Goal: Task Accomplishment & Management: Complete application form

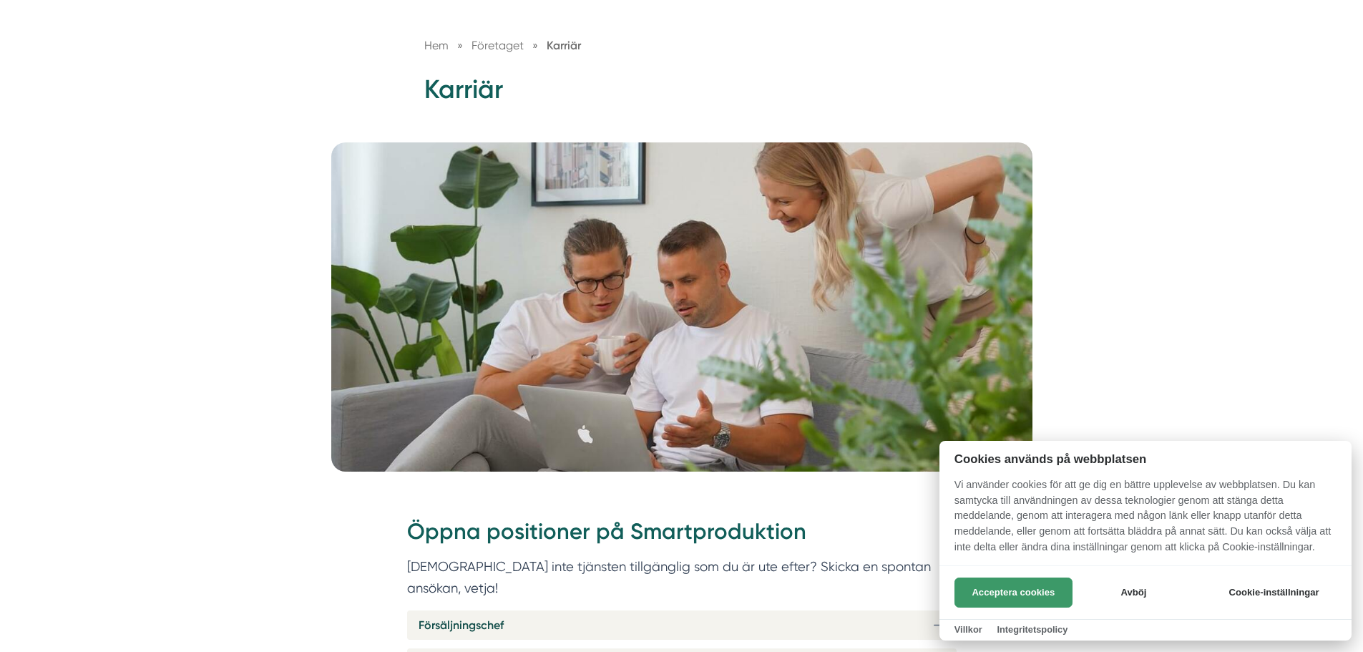
click at [984, 589] on button "Acceptera cookies" at bounding box center [1013, 592] width 118 height 30
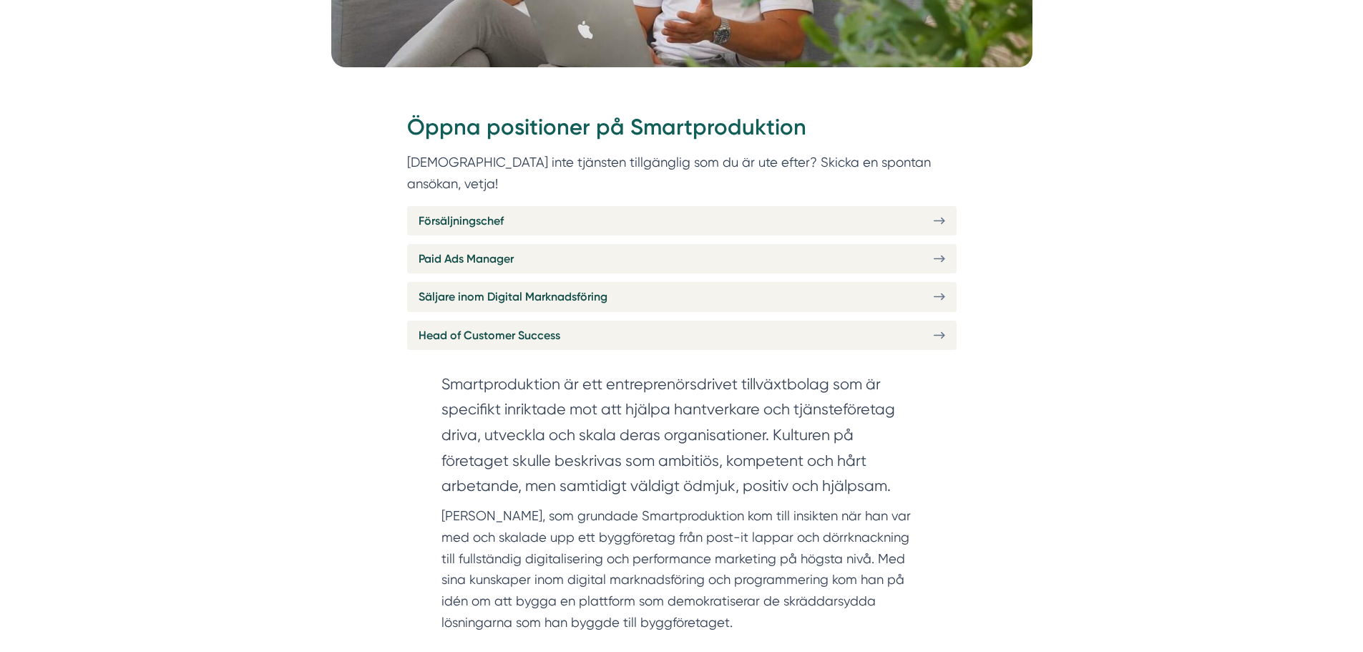
scroll to position [572, 0]
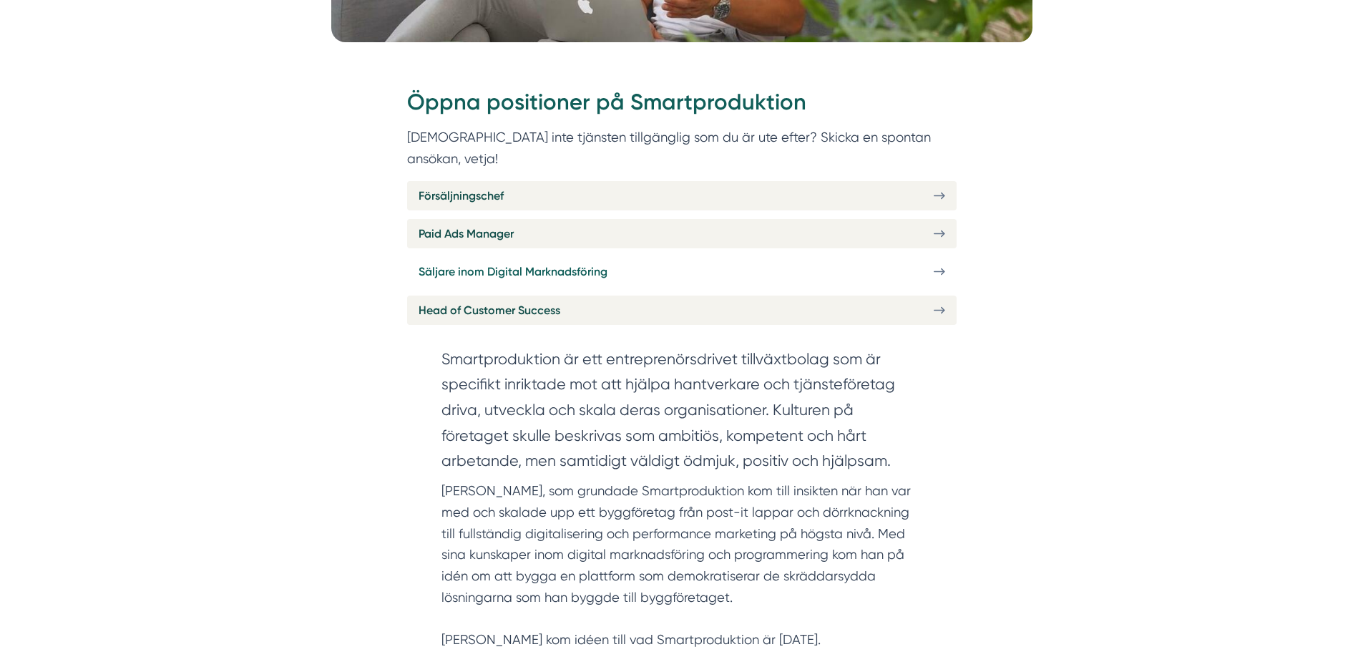
click at [724, 257] on link "Säljare inom Digital Marknadsföring" at bounding box center [681, 271] width 549 height 29
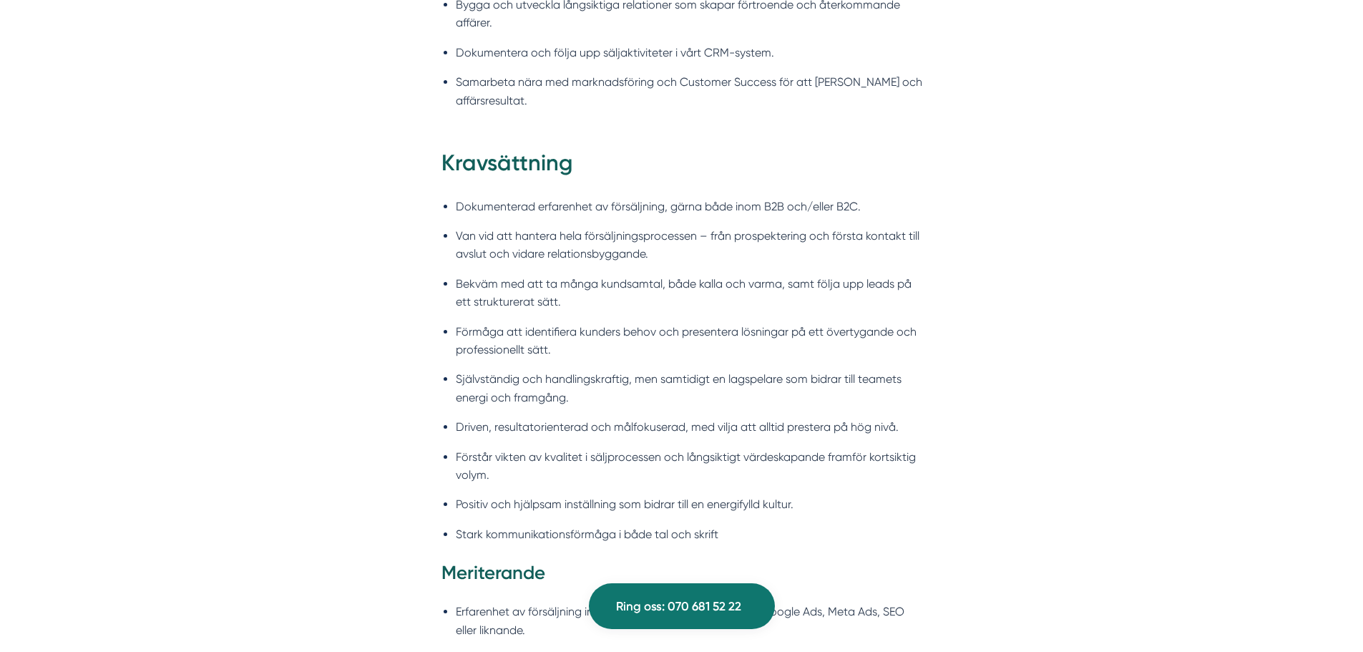
scroll to position [1645, 0]
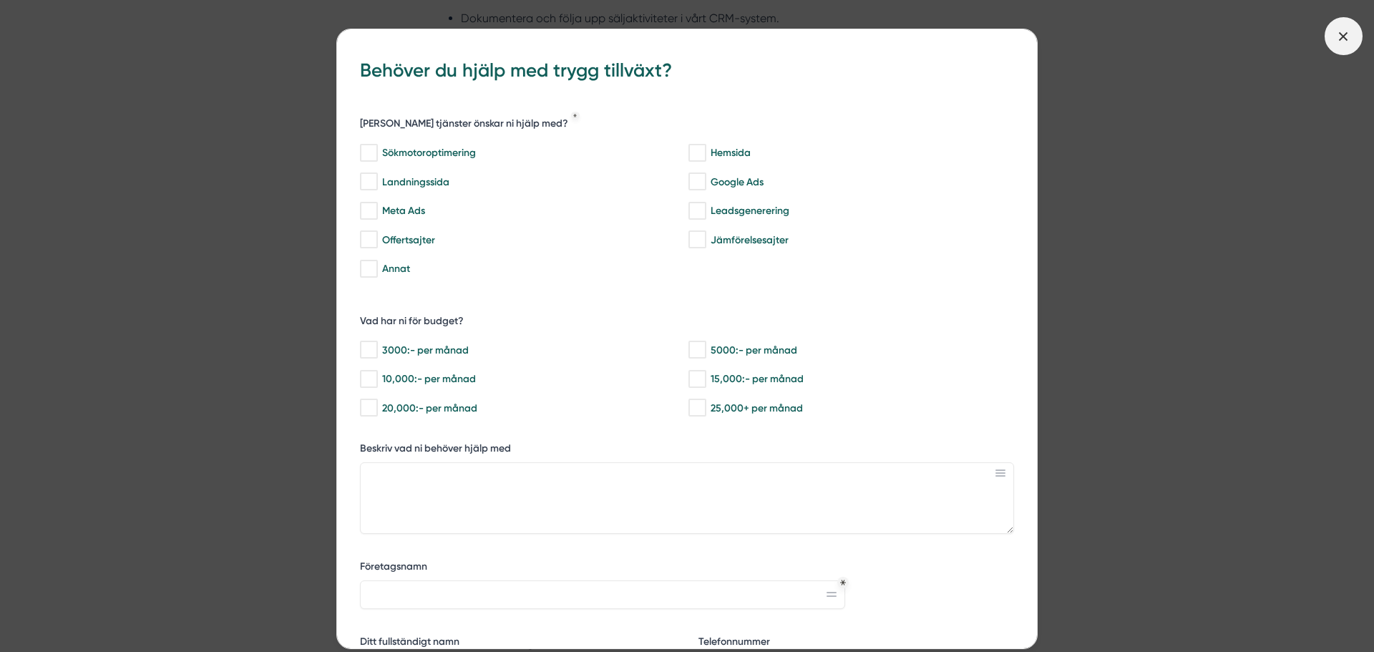
click at [1351, 36] on icon at bounding box center [1343, 37] width 16 height 16
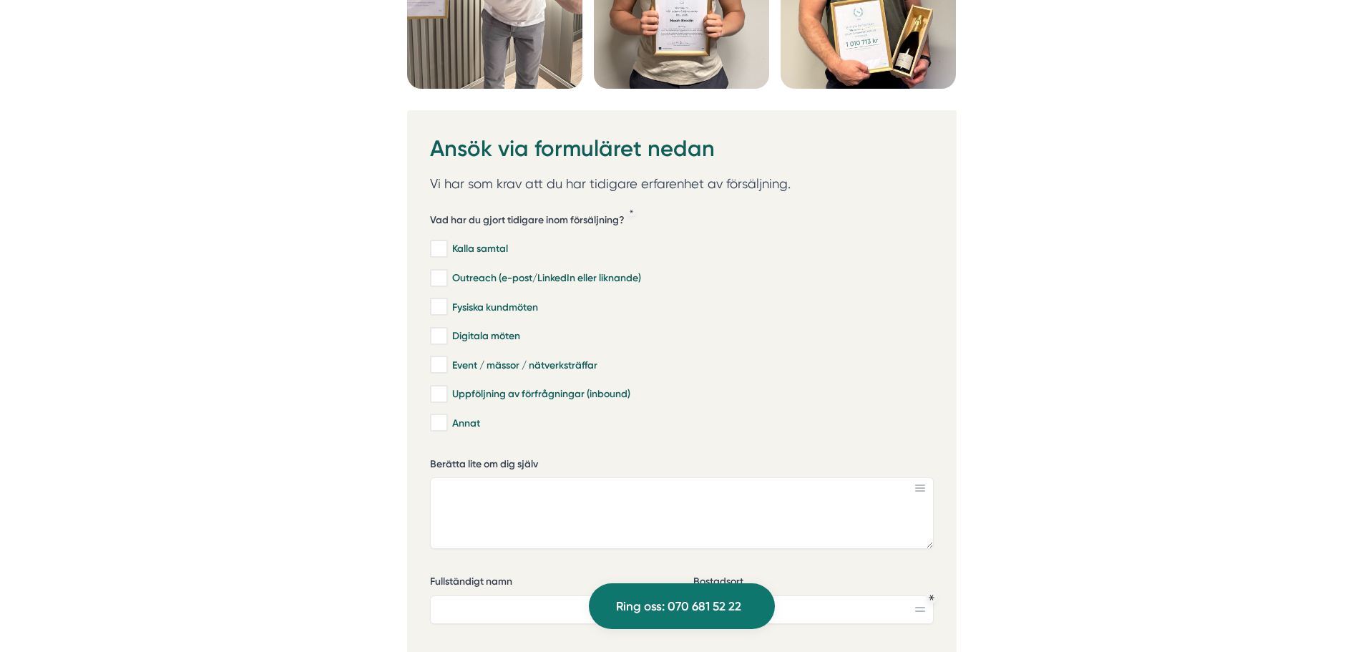
scroll to position [4364, 0]
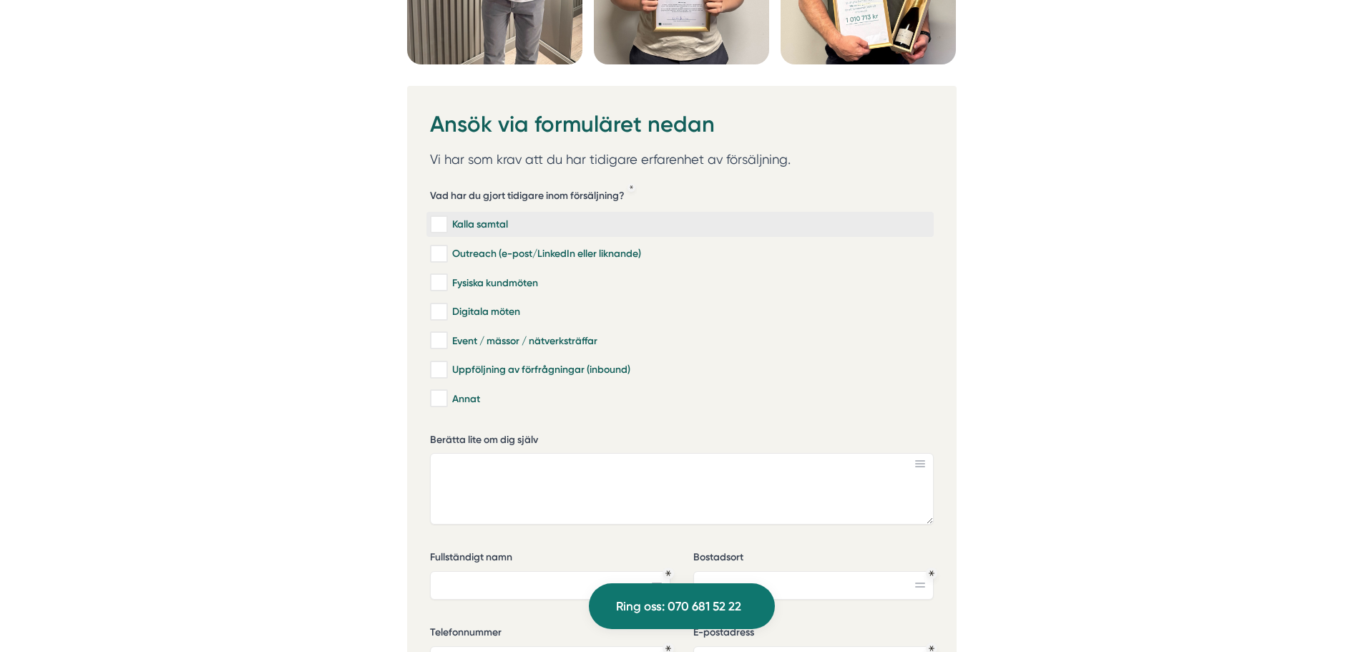
click at [438, 217] on input "Kalla samtal" at bounding box center [438, 224] width 16 height 14
checkbox input "true"
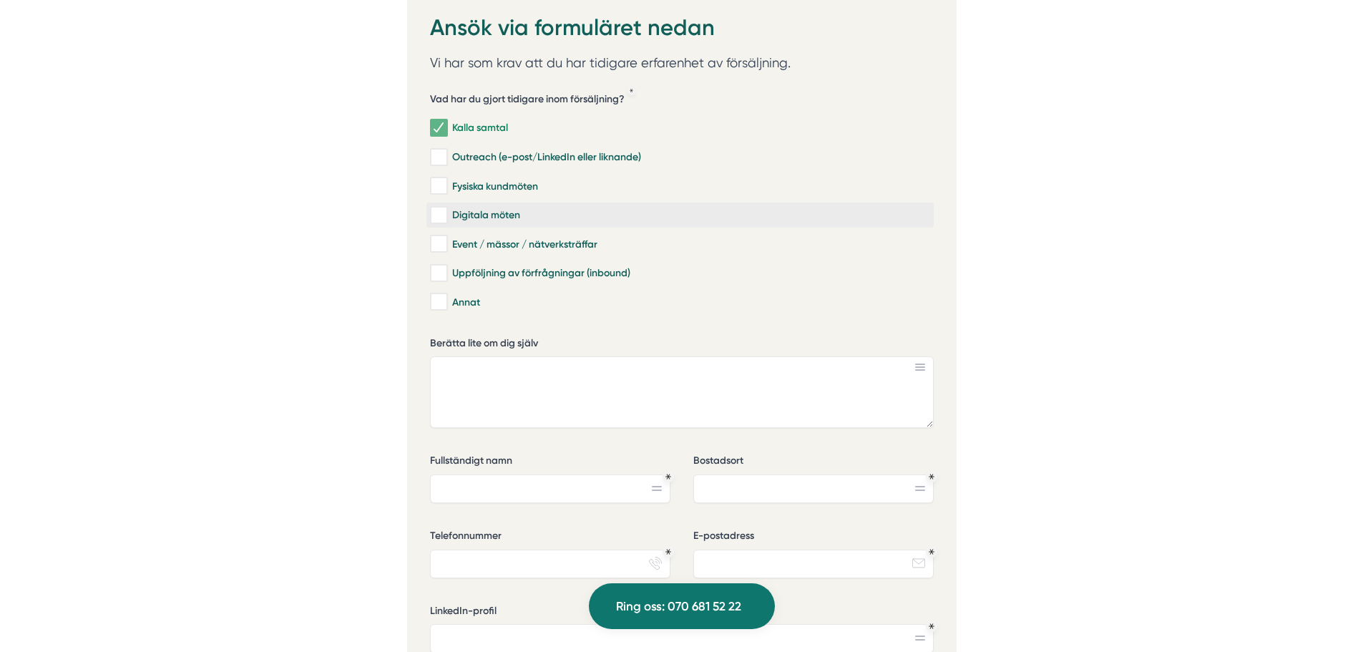
scroll to position [4435, 0]
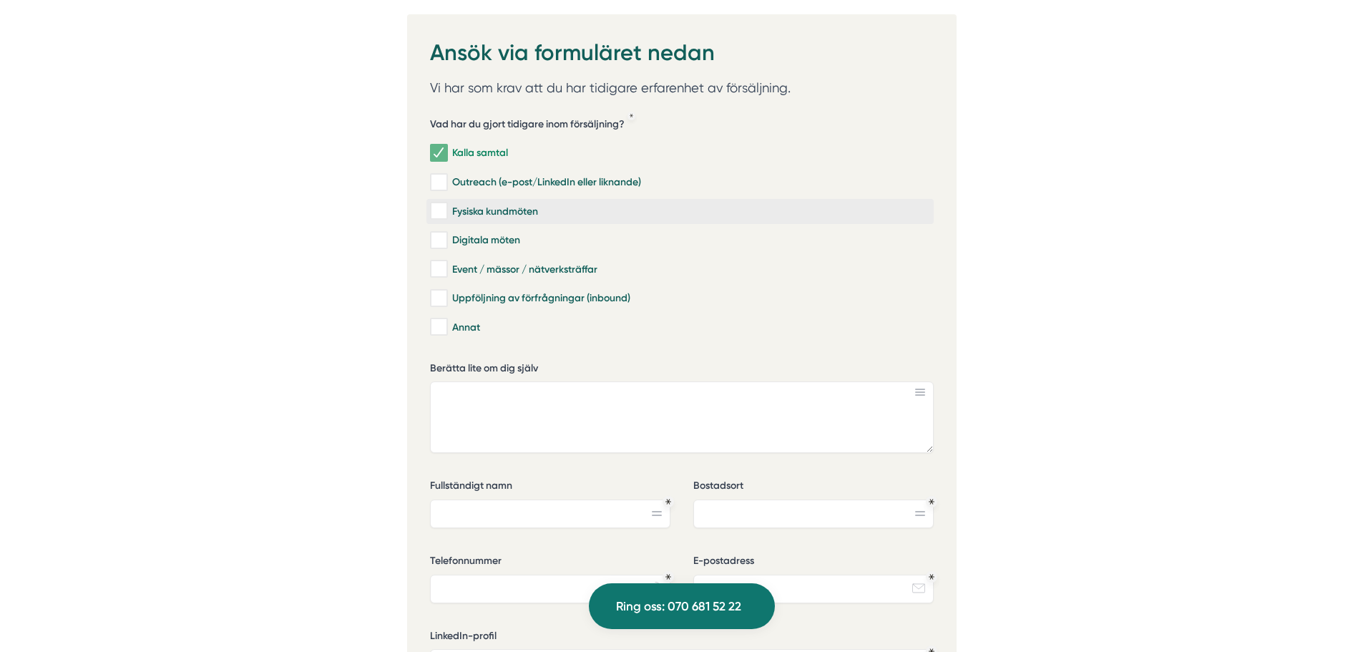
click at [439, 204] on input "Fysiska kundmöten" at bounding box center [438, 211] width 16 height 14
checkbox input "true"
click at [434, 233] on input "Digitala möten" at bounding box center [438, 240] width 16 height 14
checkbox input "true"
click at [435, 262] on input "Event / mässor / nätverksträffar" at bounding box center [438, 269] width 16 height 14
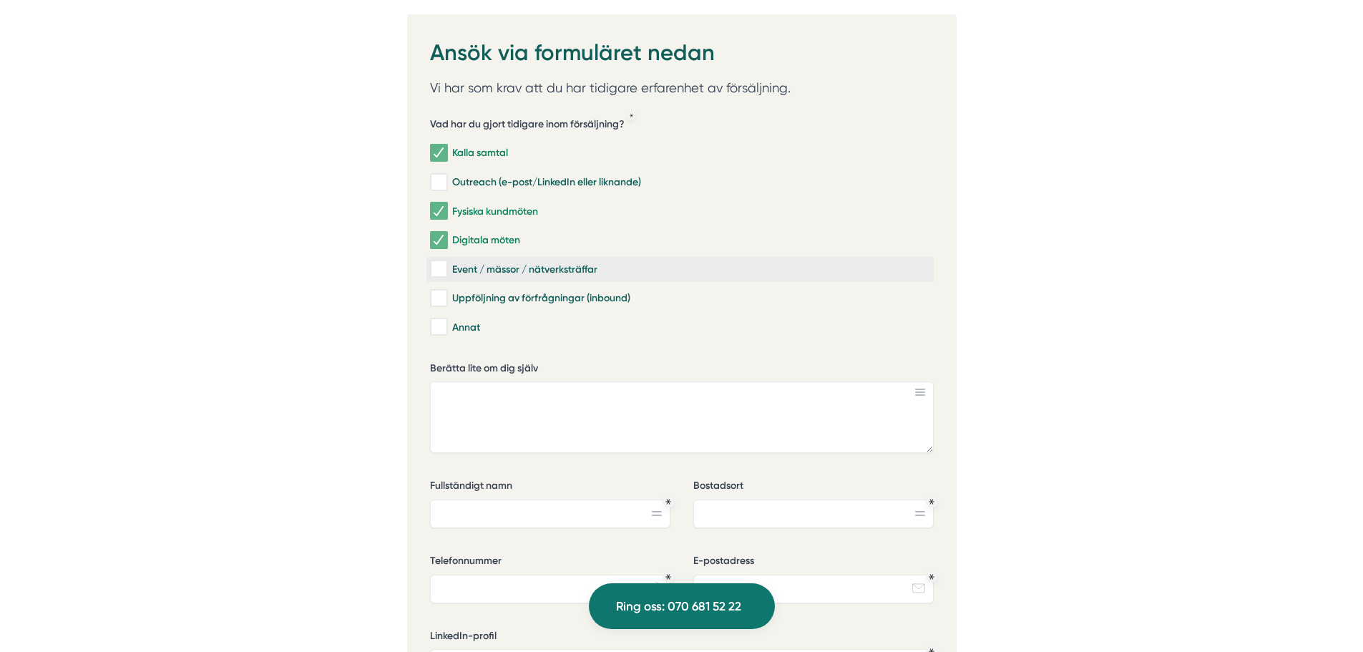
checkbox input "true"
click at [437, 291] on input "Uppföljning av förfrågningar (inbound)" at bounding box center [438, 298] width 16 height 14
checkbox input "true"
click at [436, 320] on input "Annat" at bounding box center [438, 327] width 16 height 14
checkbox input "true"
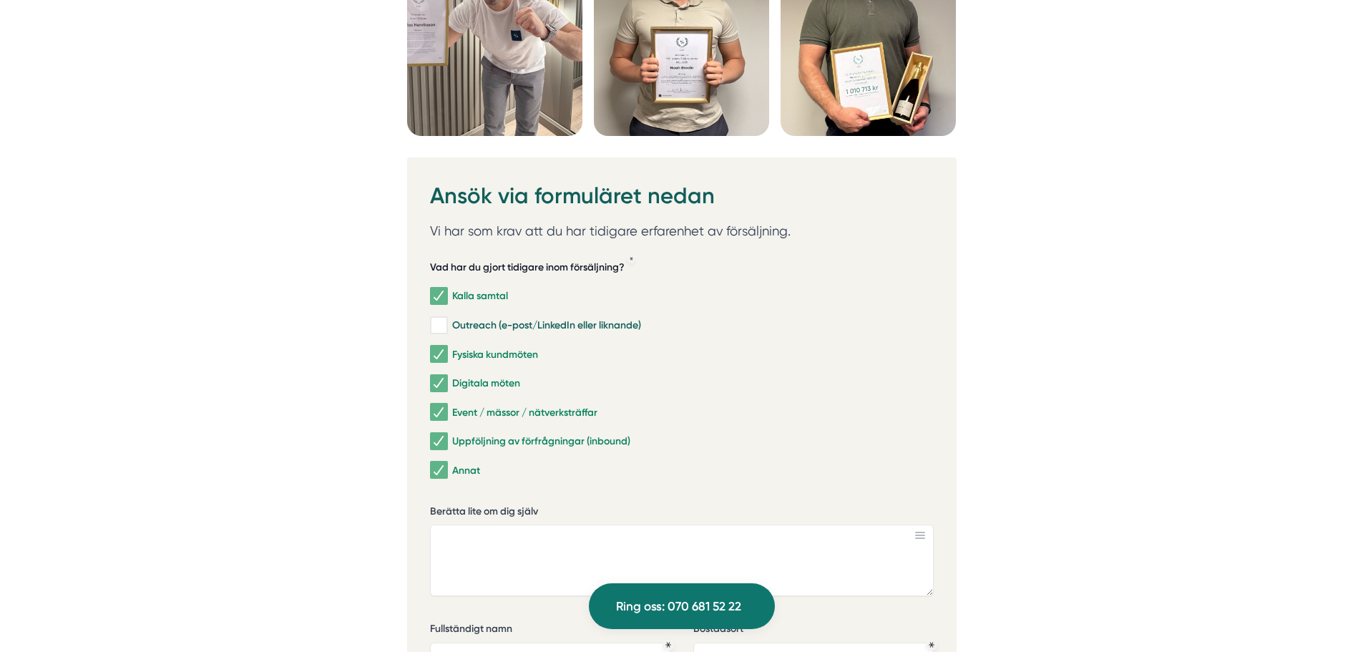
scroll to position [4364, 0]
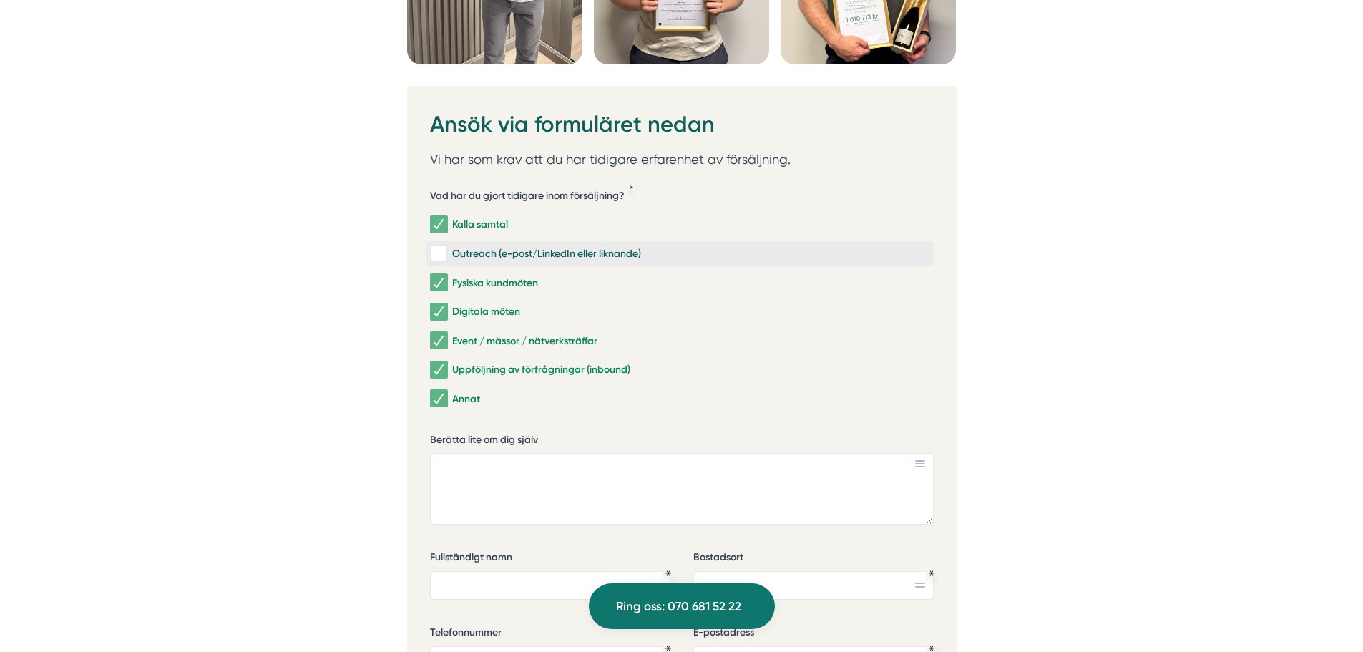
click at [440, 247] on input "Outreach (e-post/LinkedIn eller liknande)" at bounding box center [438, 254] width 16 height 14
checkbox input "true"
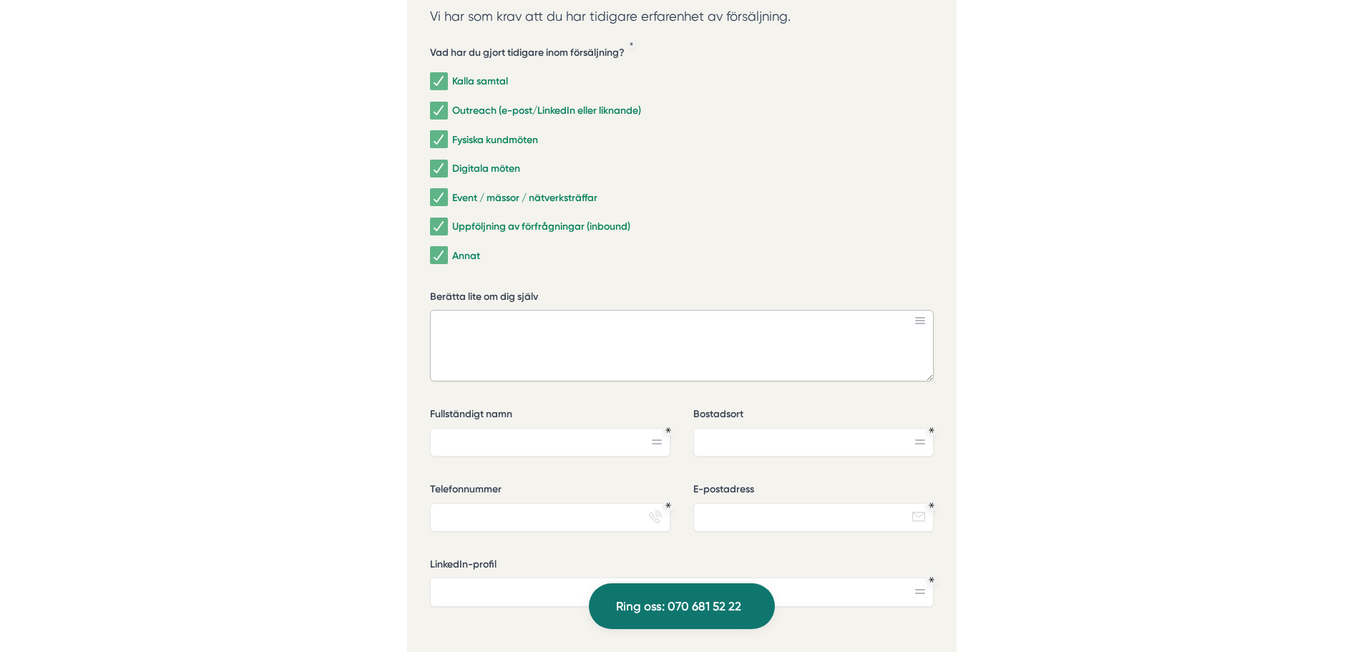
click at [538, 310] on textarea "Berätta lite om dig själv" at bounding box center [682, 346] width 504 height 72
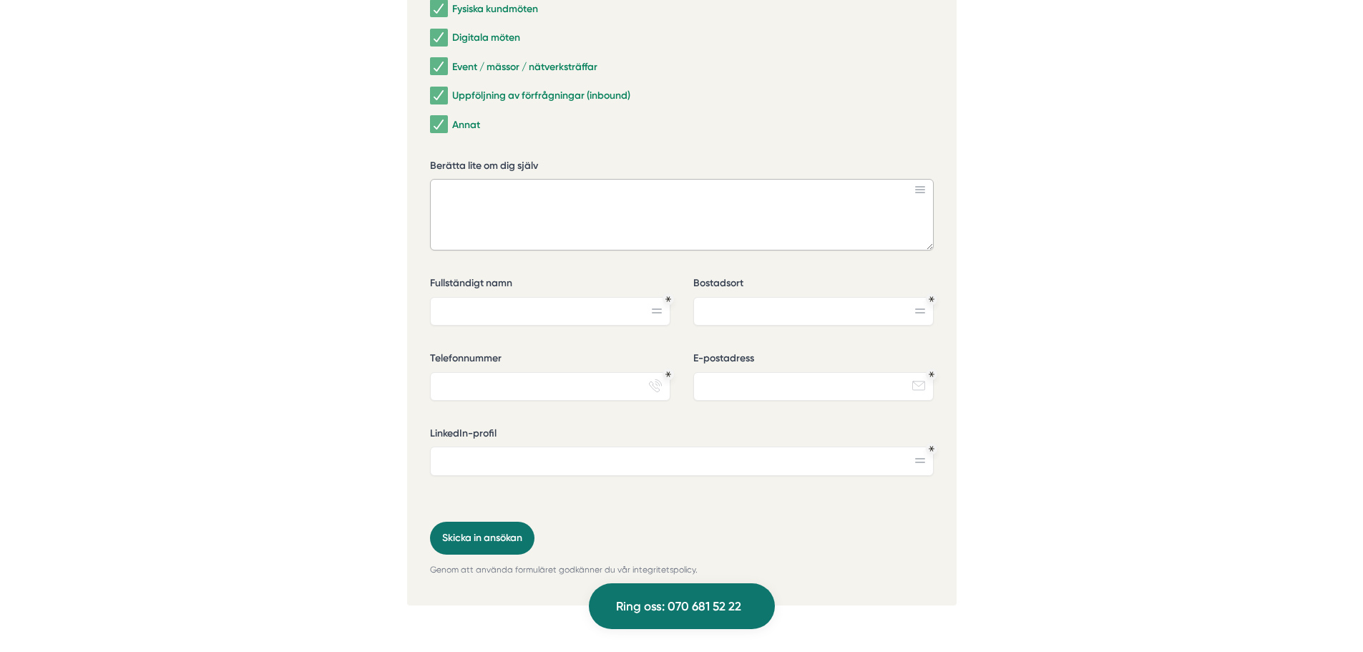
scroll to position [4650, 0]
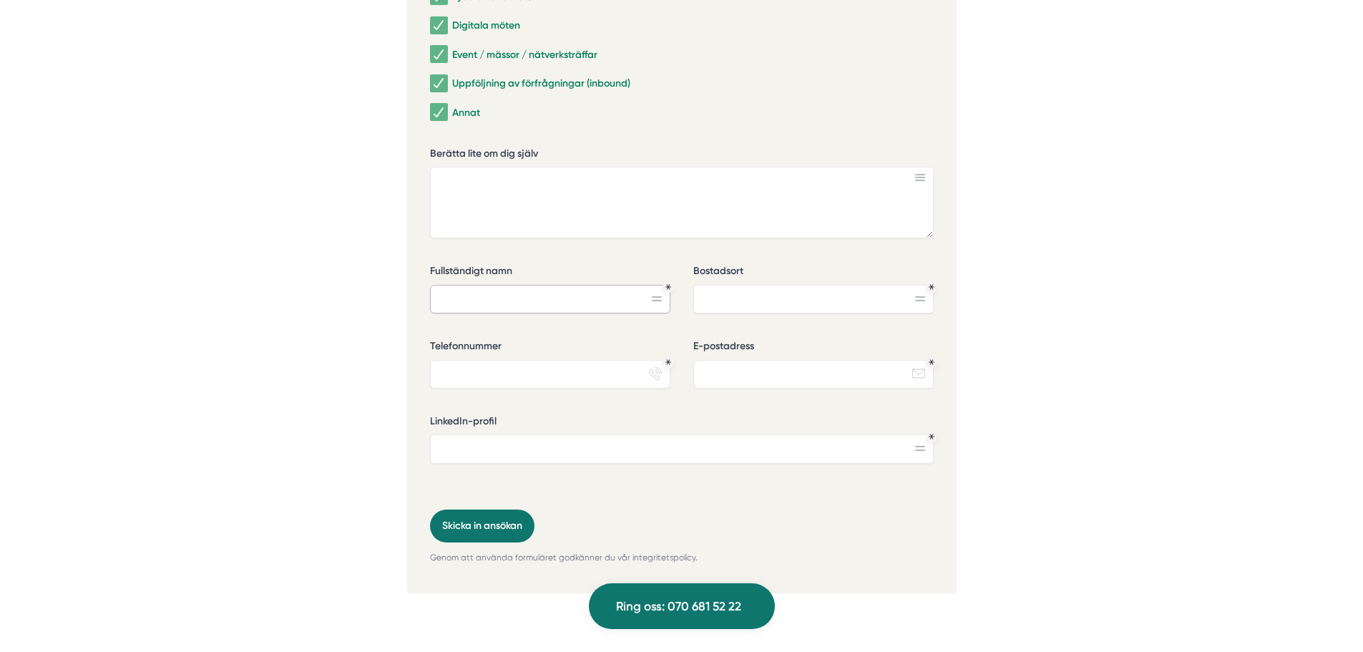
click at [541, 285] on input "Fullständigt namn" at bounding box center [550, 299] width 240 height 29
type input "[PERSON_NAME]"
type input "[GEOGRAPHIC_DATA]"
type input "0737827701"
click at [763, 360] on input "E-postadress" at bounding box center [813, 374] width 240 height 29
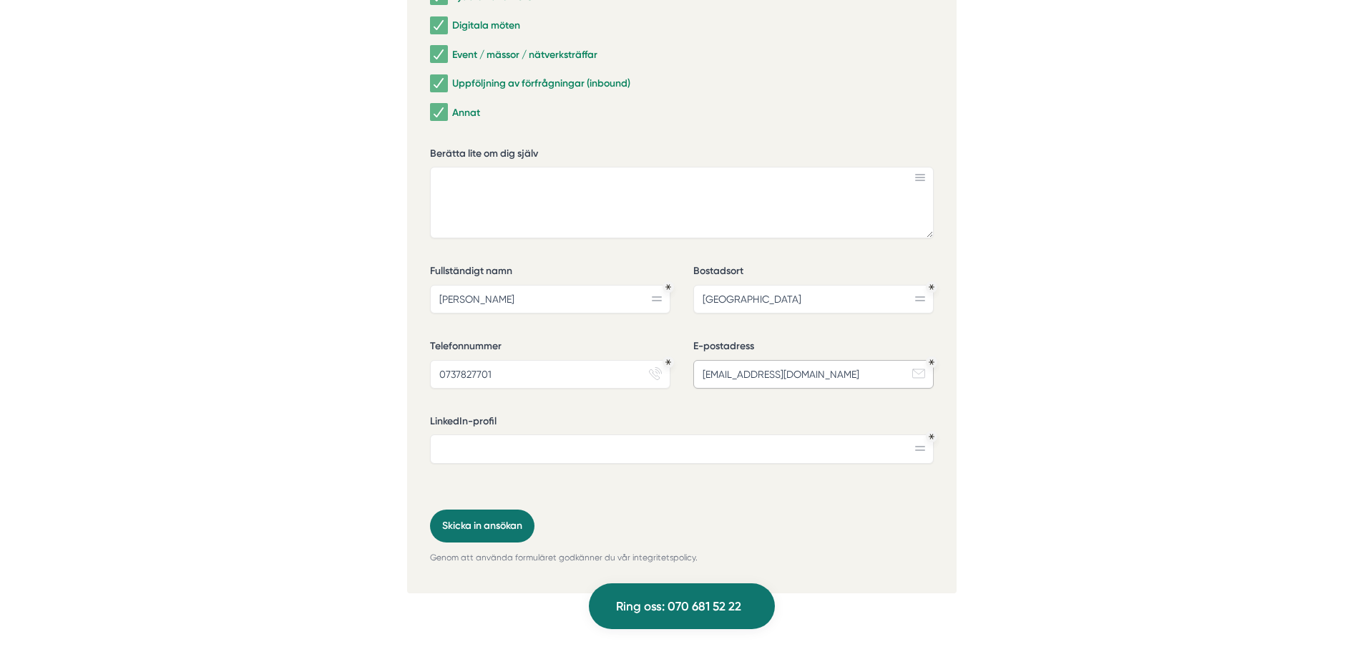
type input "[EMAIL_ADDRESS][DOMAIN_NAME]"
click at [622, 440] on div "Vad har du gjort tidigare inom försäljning? Kalla samtal Outreach (e-post/Linke…" at bounding box center [682, 200] width 504 height 618
click at [592, 434] on input "LinkedIn-profil" at bounding box center [682, 448] width 504 height 29
click at [524, 434] on input "LinkedIn-profil" at bounding box center [682, 448] width 504 height 29
paste input "[DOMAIN_NAME][URL]"
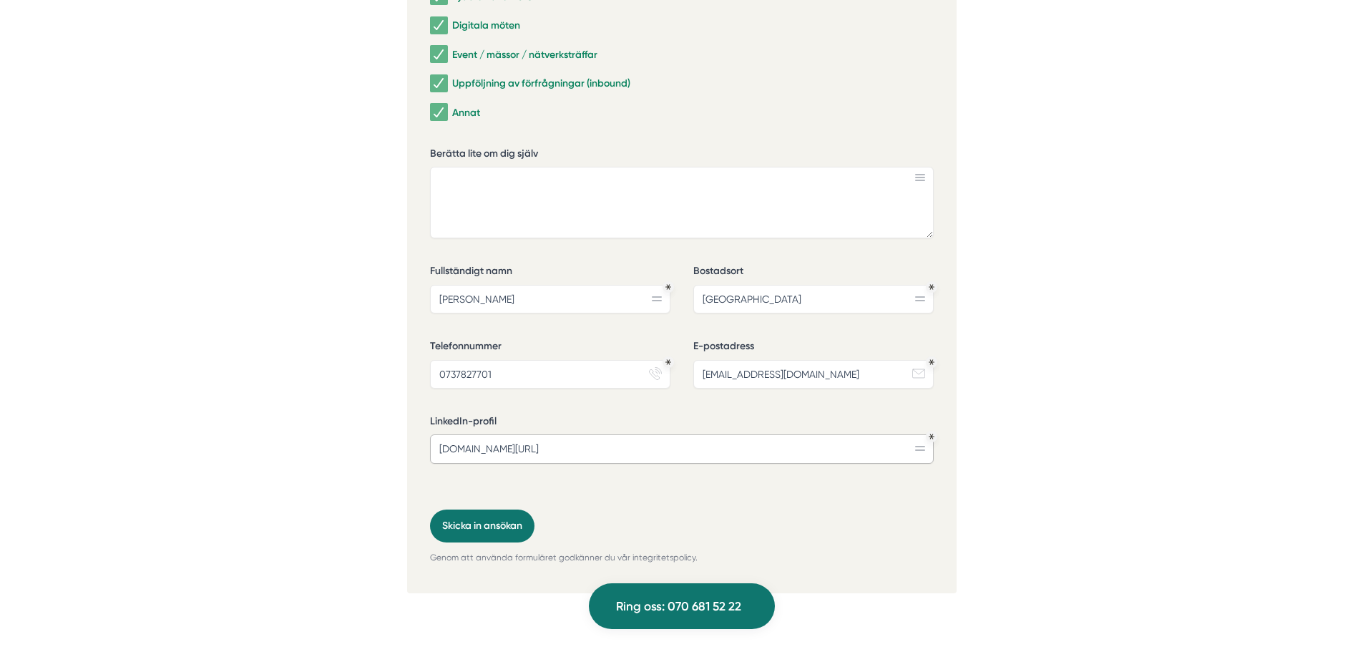
type input "[DOMAIN_NAME][URL]"
click at [663, 455] on form "730444e5-5821-43c1-8662-170d1f005cfd Vad har du gjort tidigare inom försäljning…" at bounding box center [682, 227] width 504 height 673
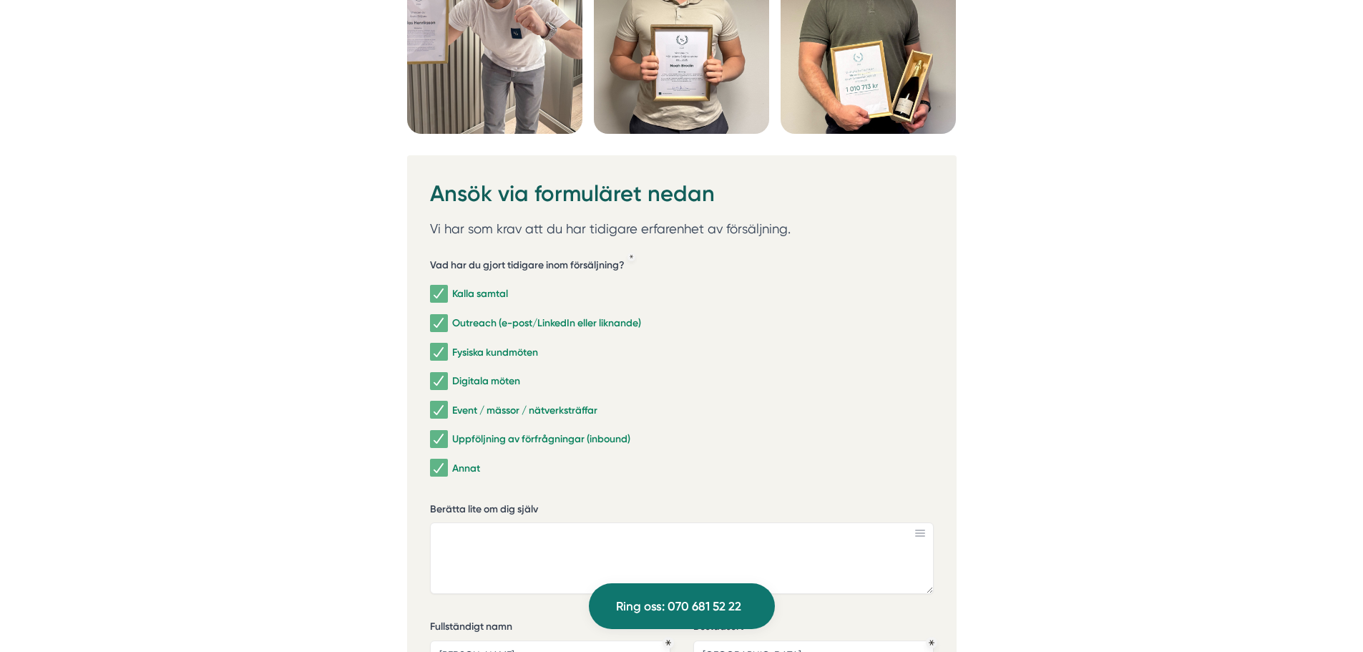
scroll to position [4364, 0]
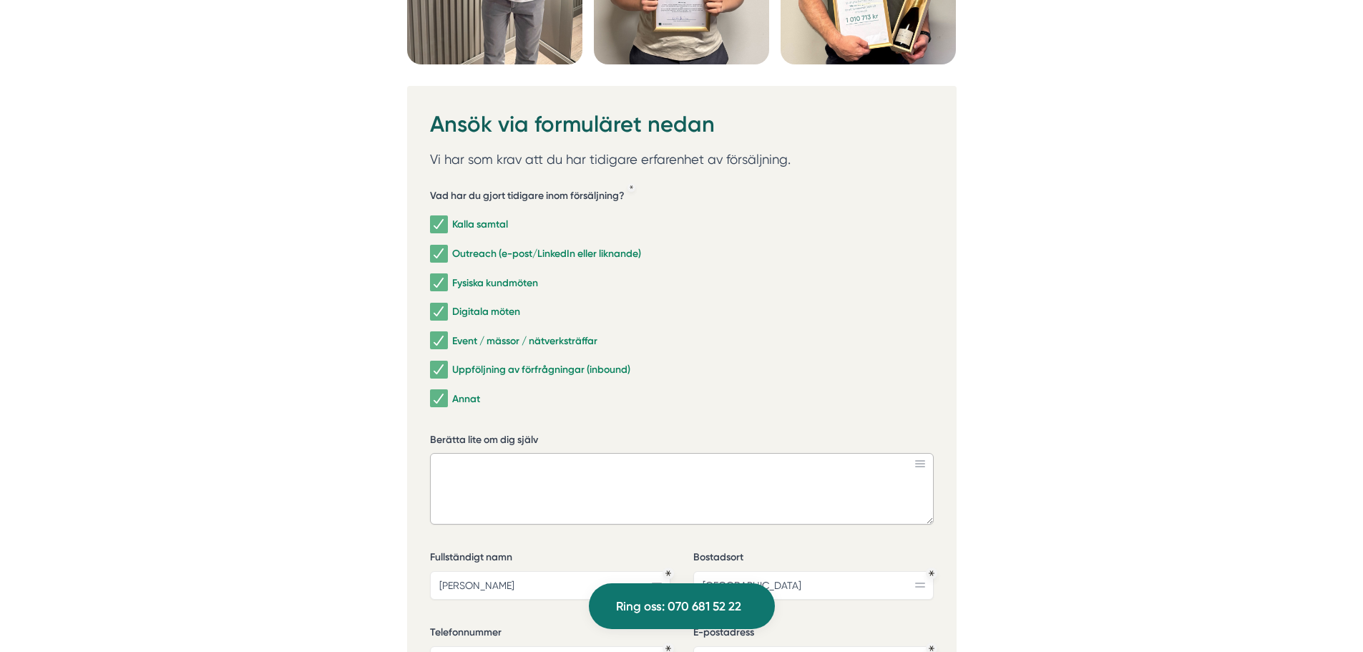
click at [510, 453] on textarea "Berätta lite om dig själv" at bounding box center [682, 489] width 504 height 72
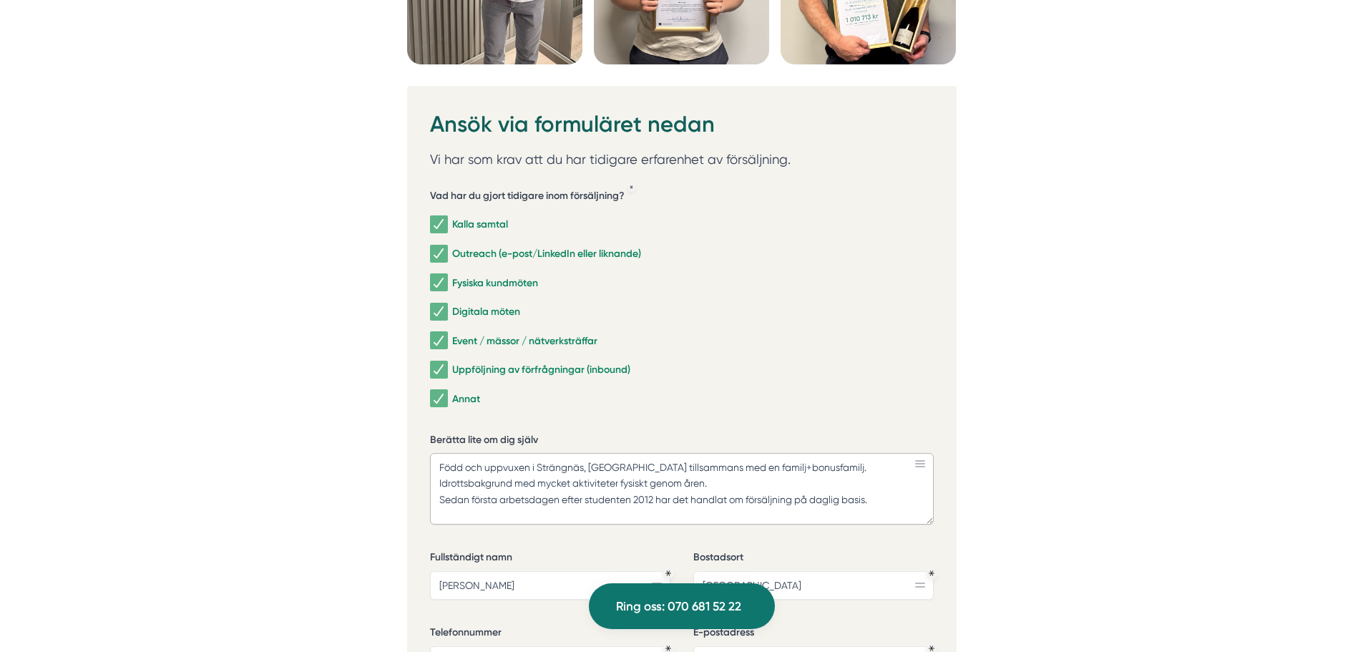
click at [879, 453] on textarea "Född och uppvuxen i Strängnäs, [GEOGRAPHIC_DATA] tillsammans med en familj+bonu…" at bounding box center [682, 489] width 504 height 72
click at [620, 453] on textarea "Född och uppvuxen i Strängnäs, [GEOGRAPHIC_DATA] tillsammans med en familj+bonu…" at bounding box center [682, 489] width 504 height 72
click at [883, 453] on textarea "Född och uppvuxen i Strängnäs, [GEOGRAPHIC_DATA] tillsammans med en familj+bonu…" at bounding box center [682, 489] width 504 height 72
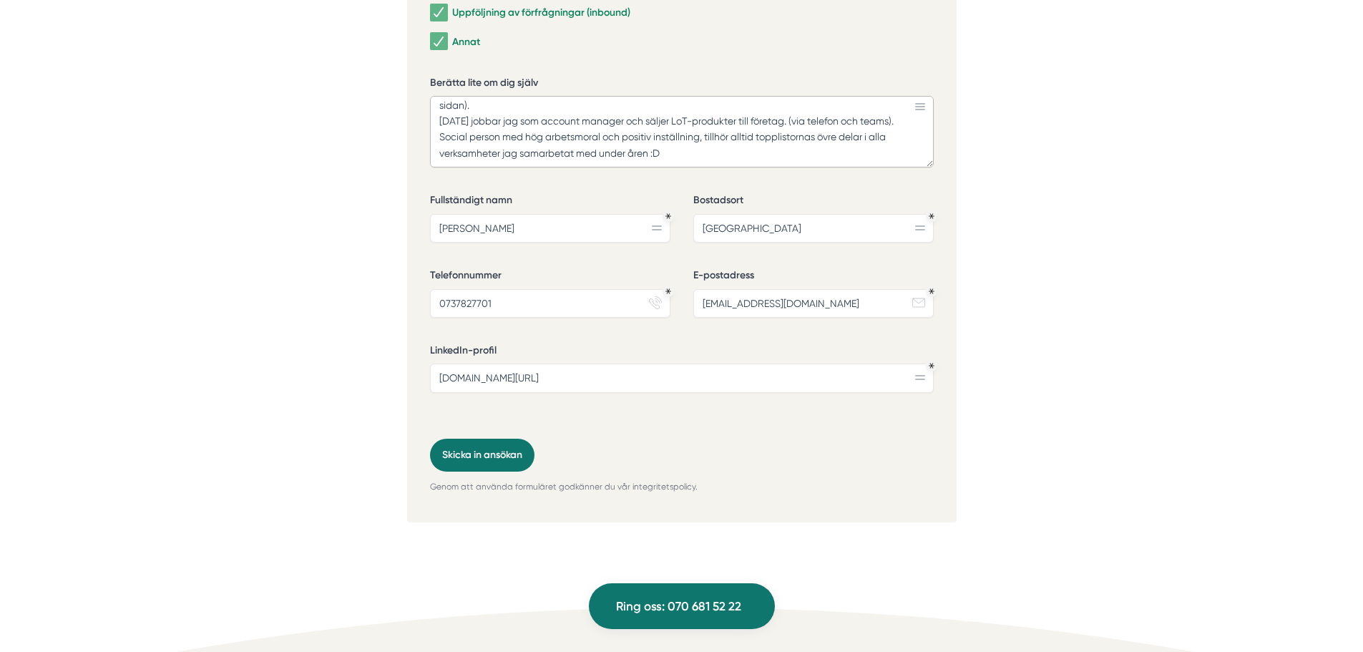
scroll to position [4793, 0]
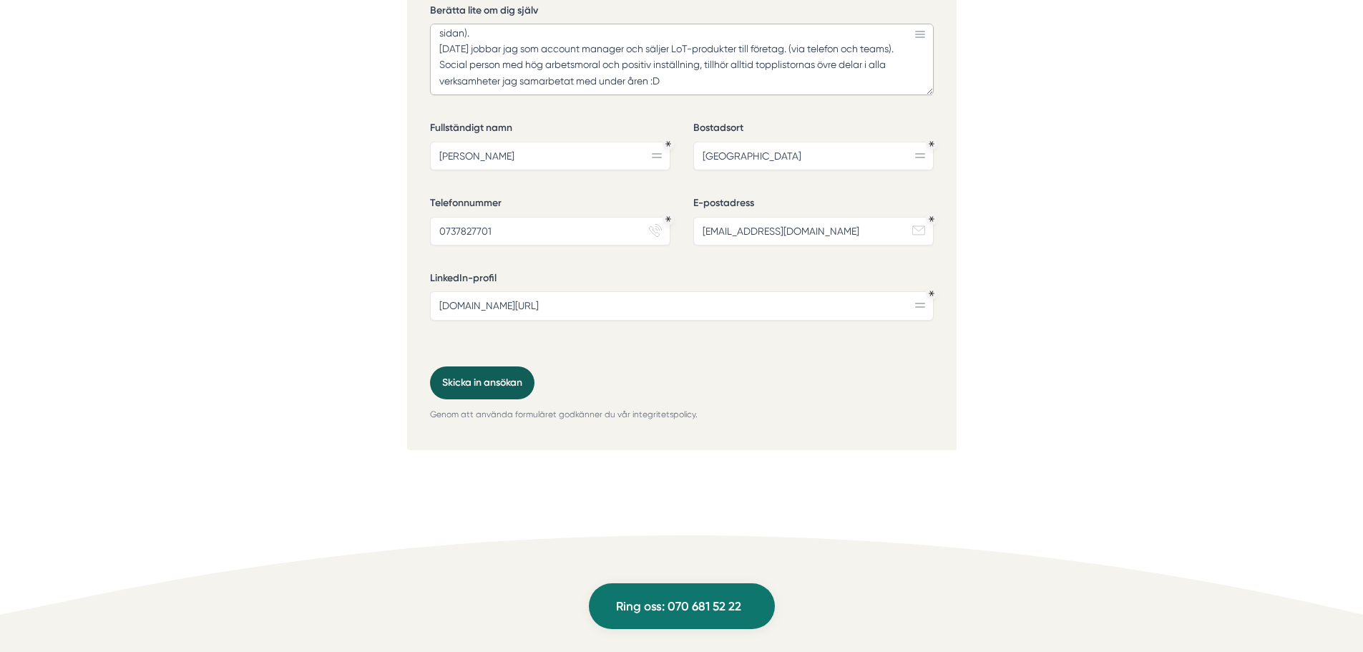
type textarea "Född och uppvuxen i Strängnäs, [GEOGRAPHIC_DATA] tillsammans med en familj+bonu…"
click at [527, 366] on button "Skicka in ansökan" at bounding box center [482, 382] width 104 height 33
